Goal: Task Accomplishment & Management: Use online tool/utility

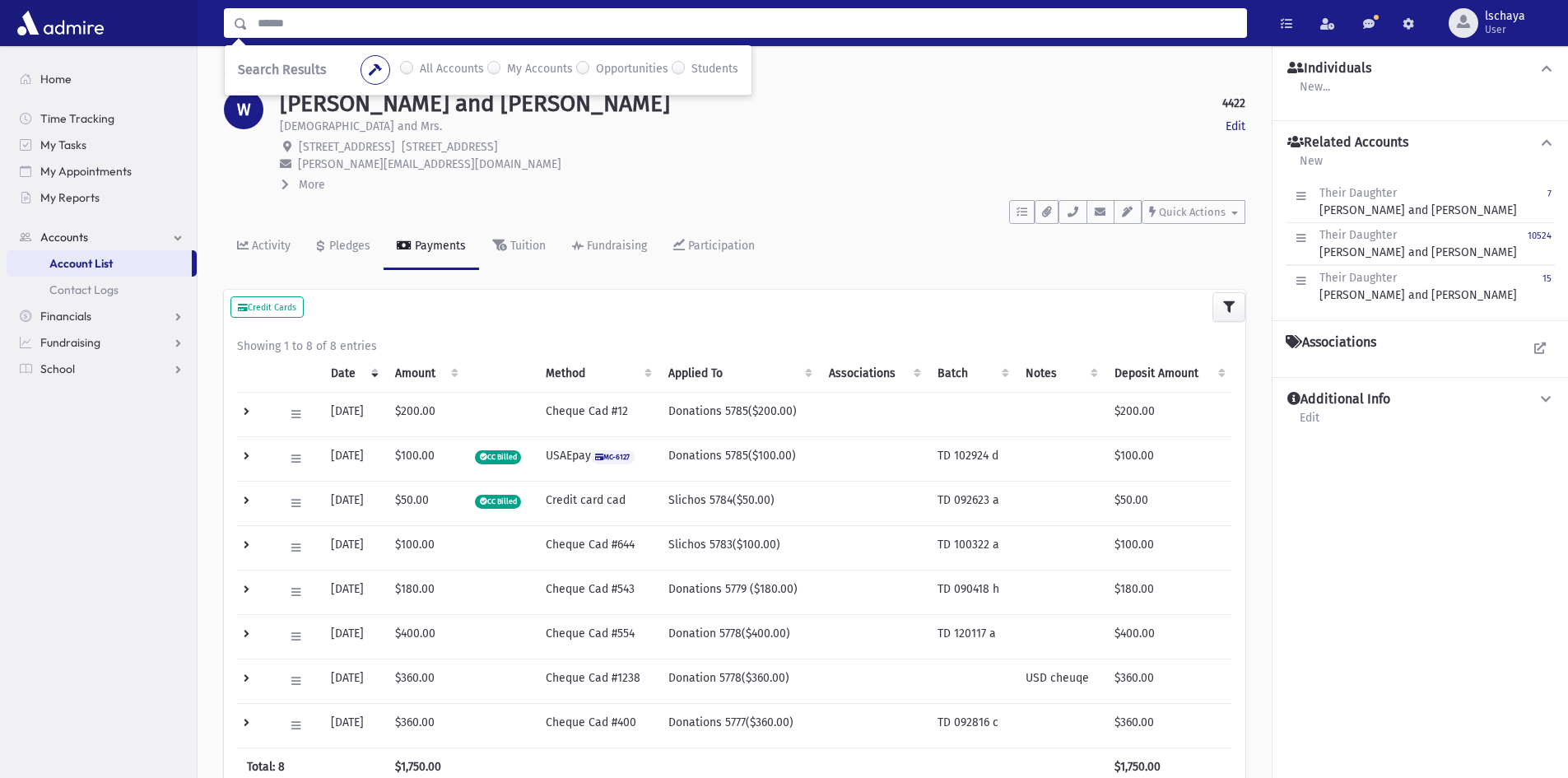
scroll to position [82, 0]
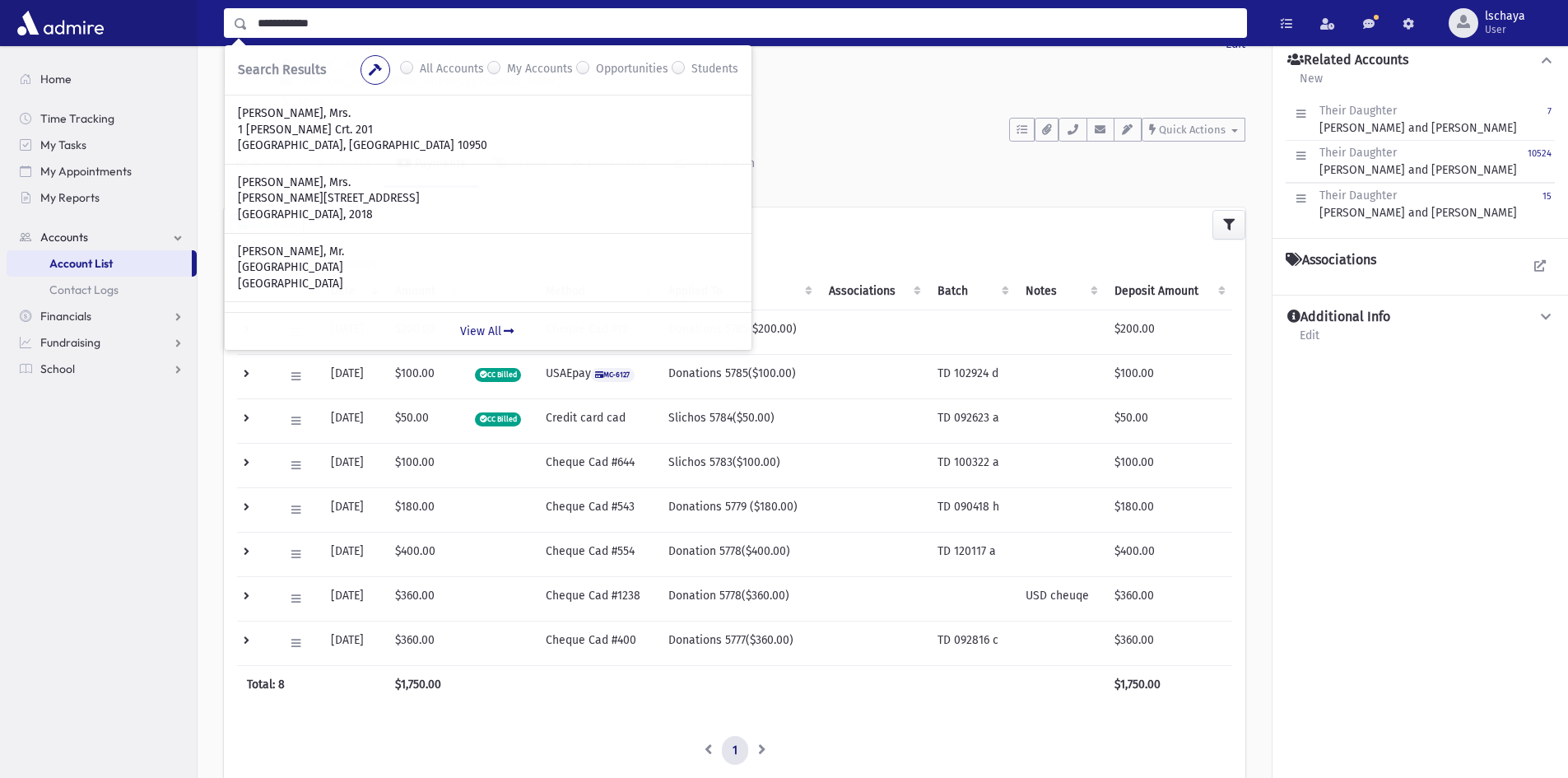
type input "**********"
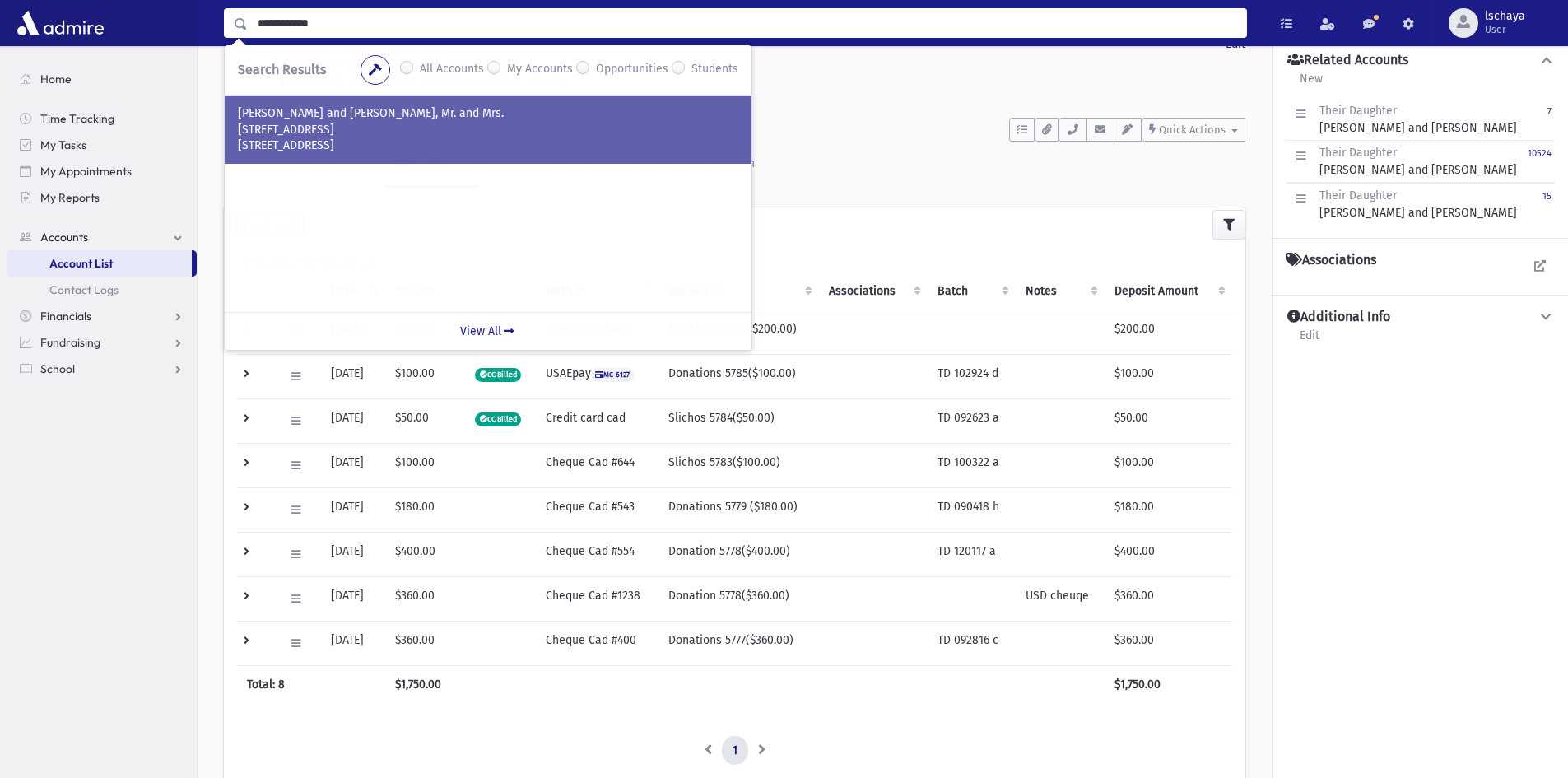
click at [335, 122] on p "[STREET_ADDRESS]" at bounding box center [488, 130] width 501 height 16
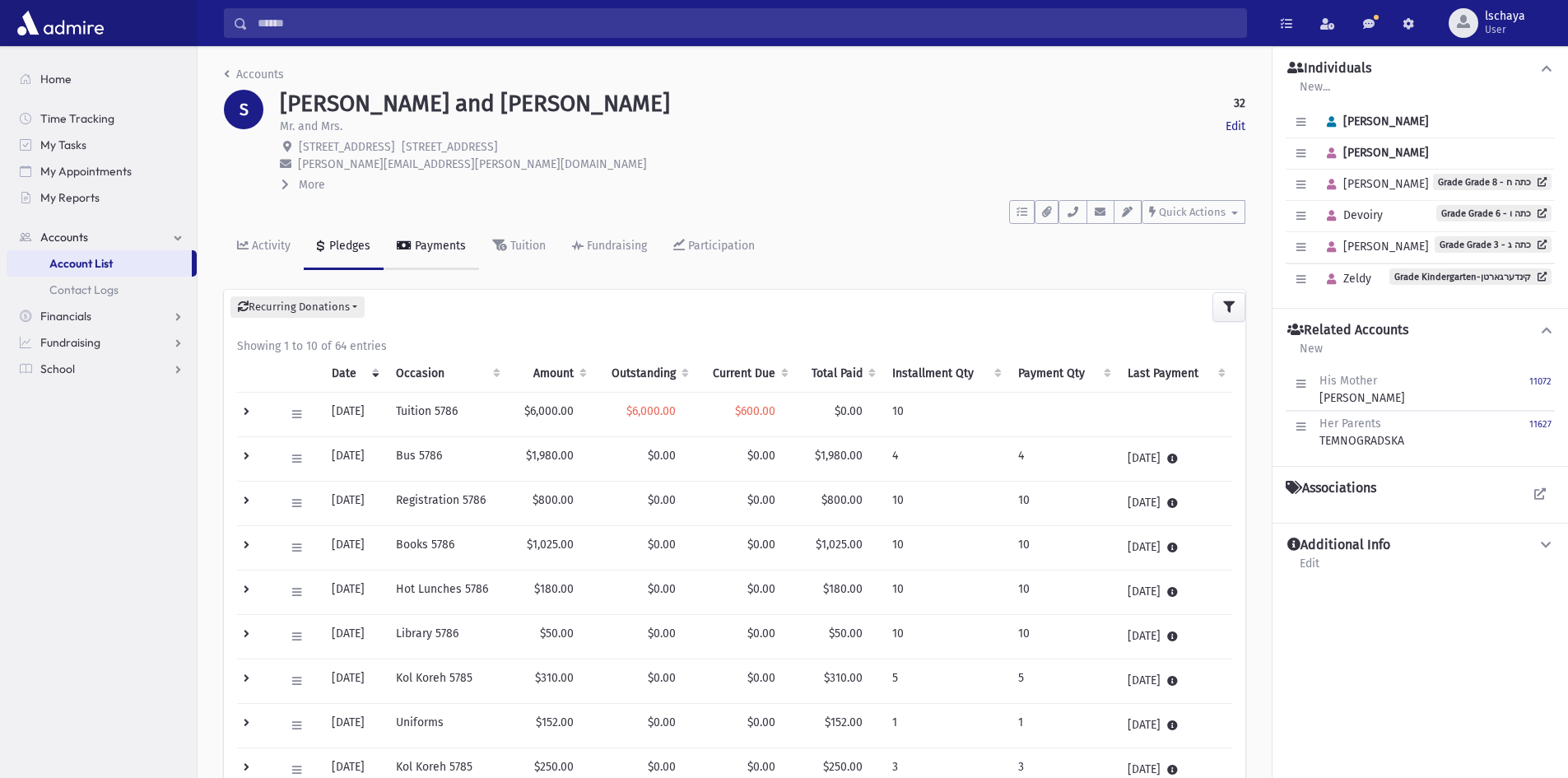
click at [461, 246] on div "Payments" at bounding box center [439, 246] width 54 height 14
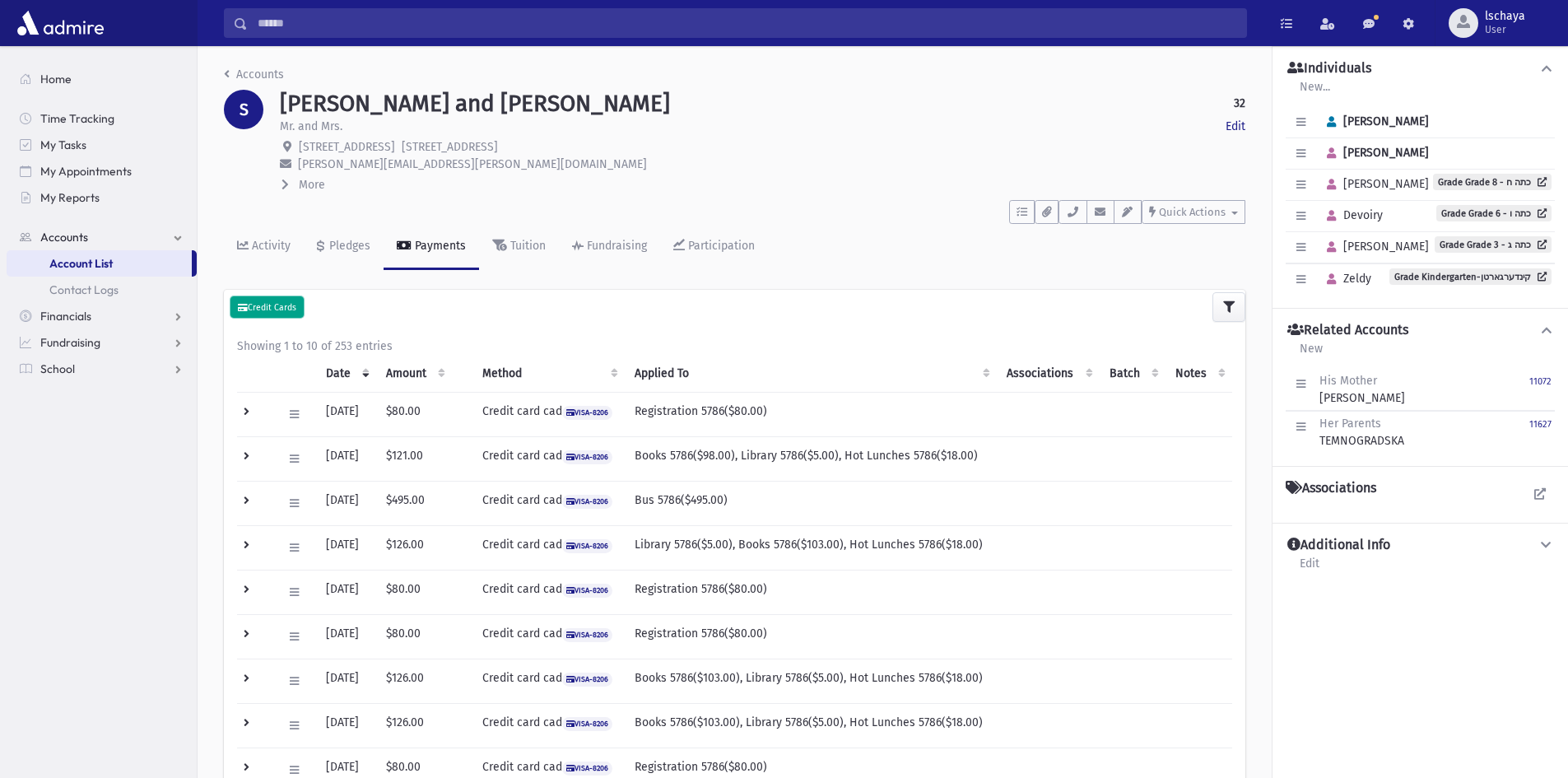
click at [254, 305] on small "Credit Cards" at bounding box center [267, 307] width 58 height 11
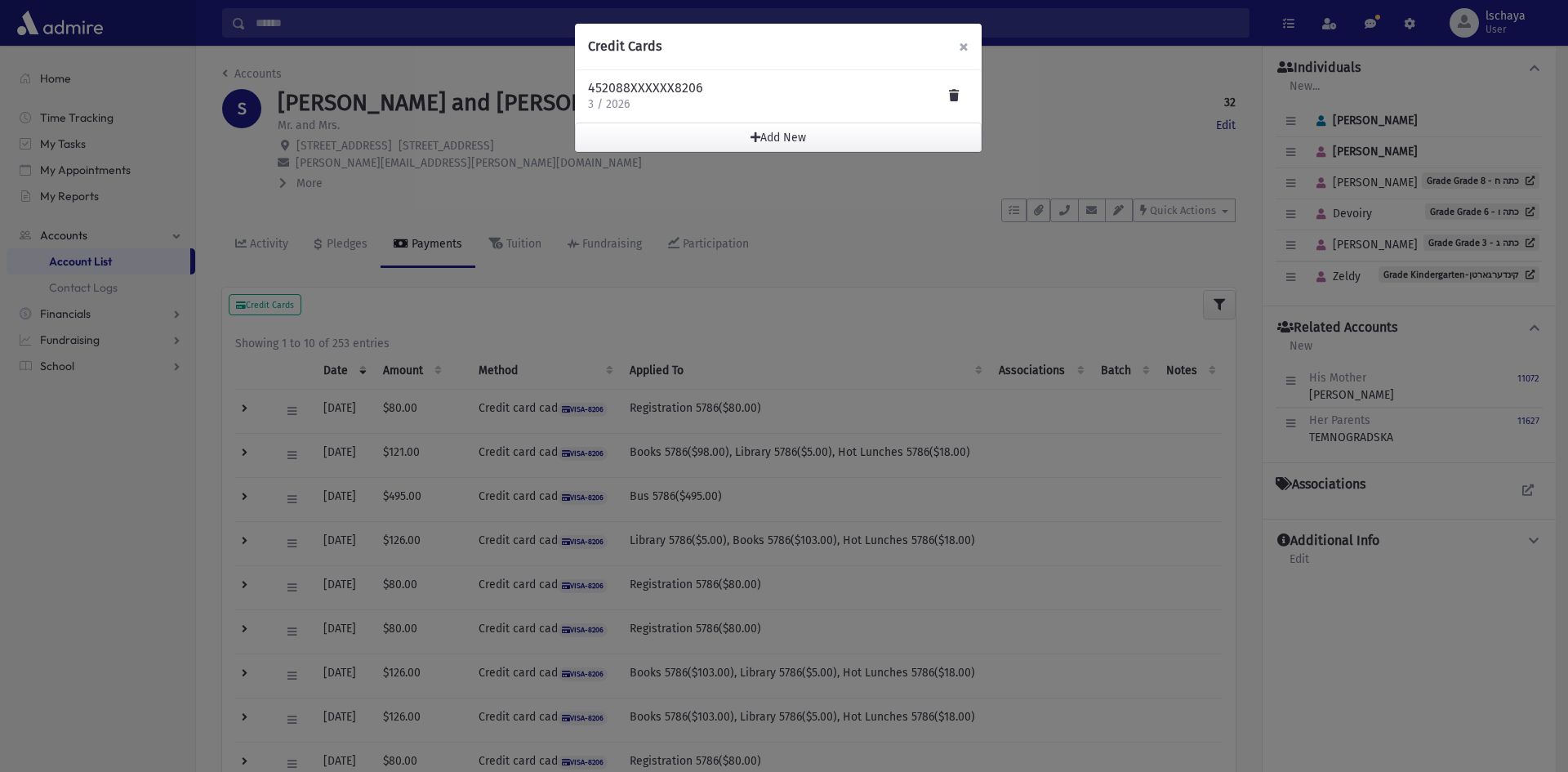
click at [964, 45] on span "×" at bounding box center [964, 46] width 10 height 23
